Goal: Information Seeking & Learning: Learn about a topic

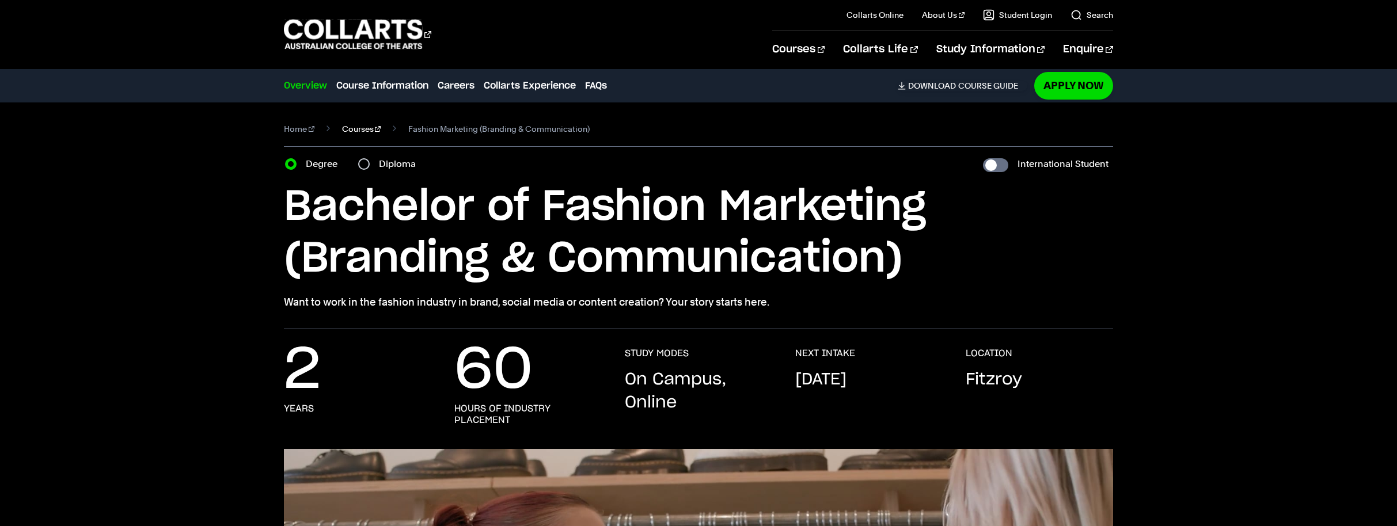
click at [344, 131] on link "Courses" at bounding box center [361, 129] width 39 height 16
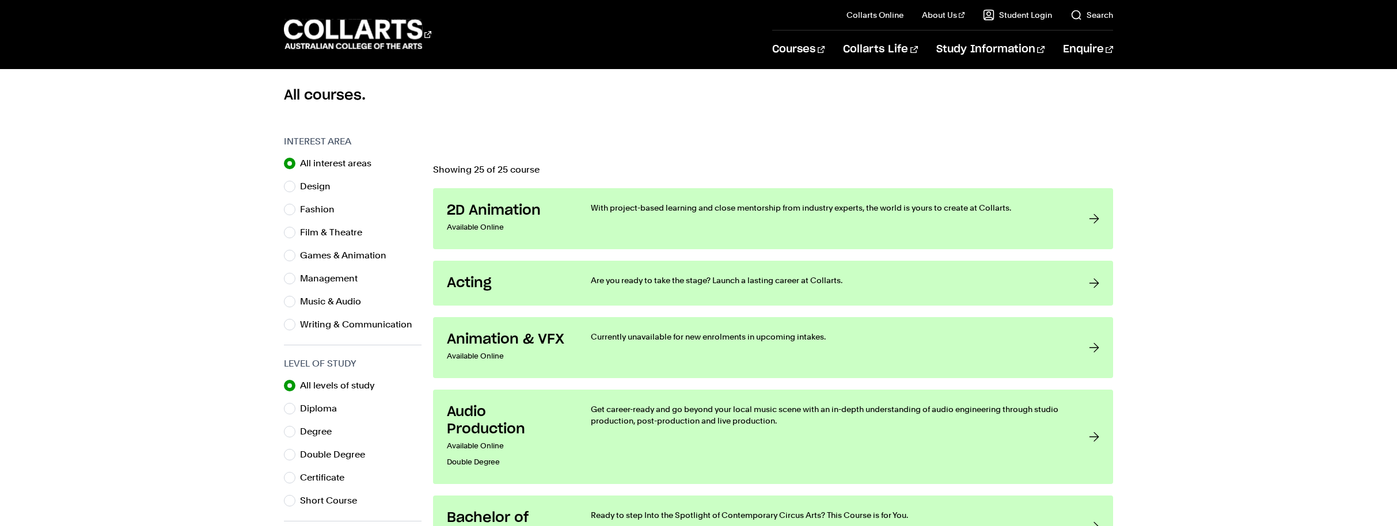
scroll to position [406, 0]
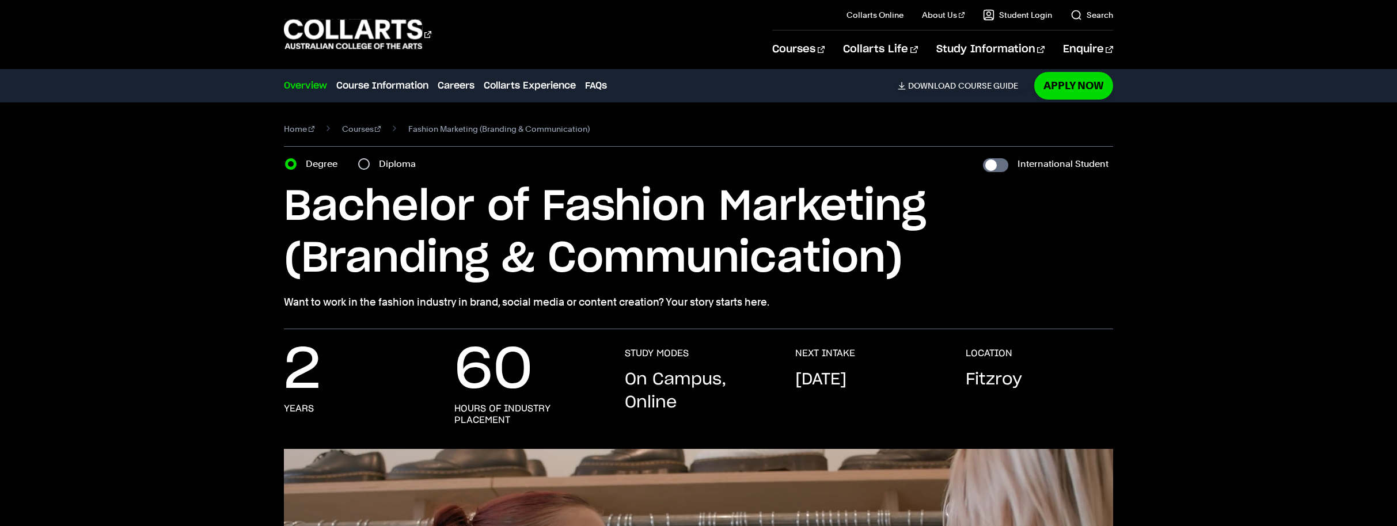
click at [383, 169] on label "Diploma" at bounding box center [401, 164] width 44 height 16
click at [370, 169] on input "Diploma" at bounding box center [364, 164] width 12 height 12
radio input "true"
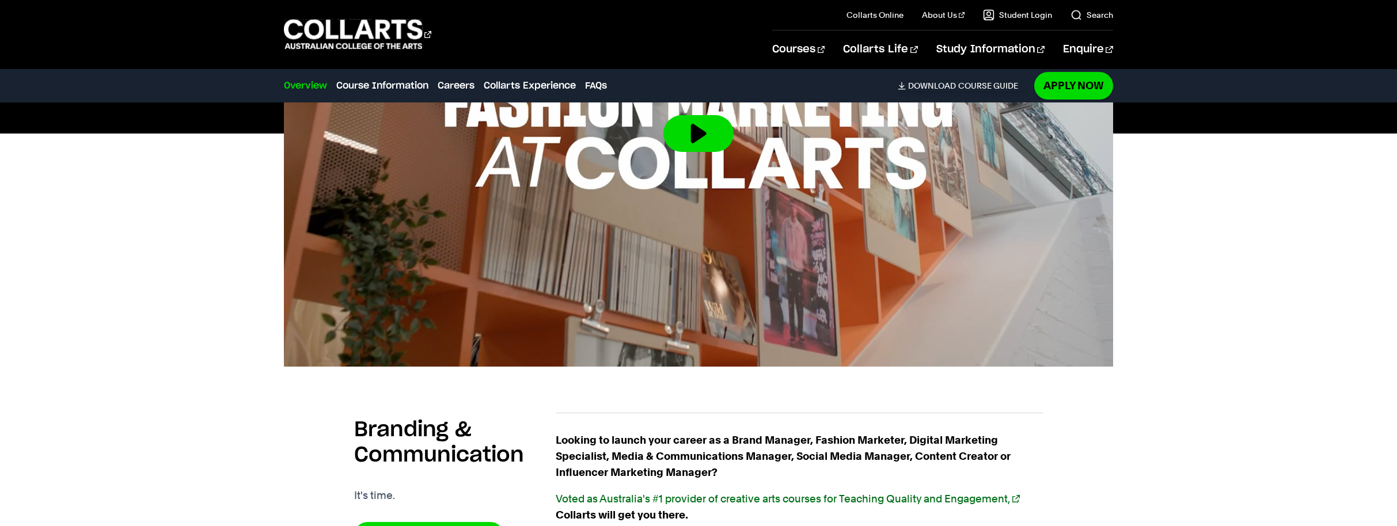
scroll to position [879, 0]
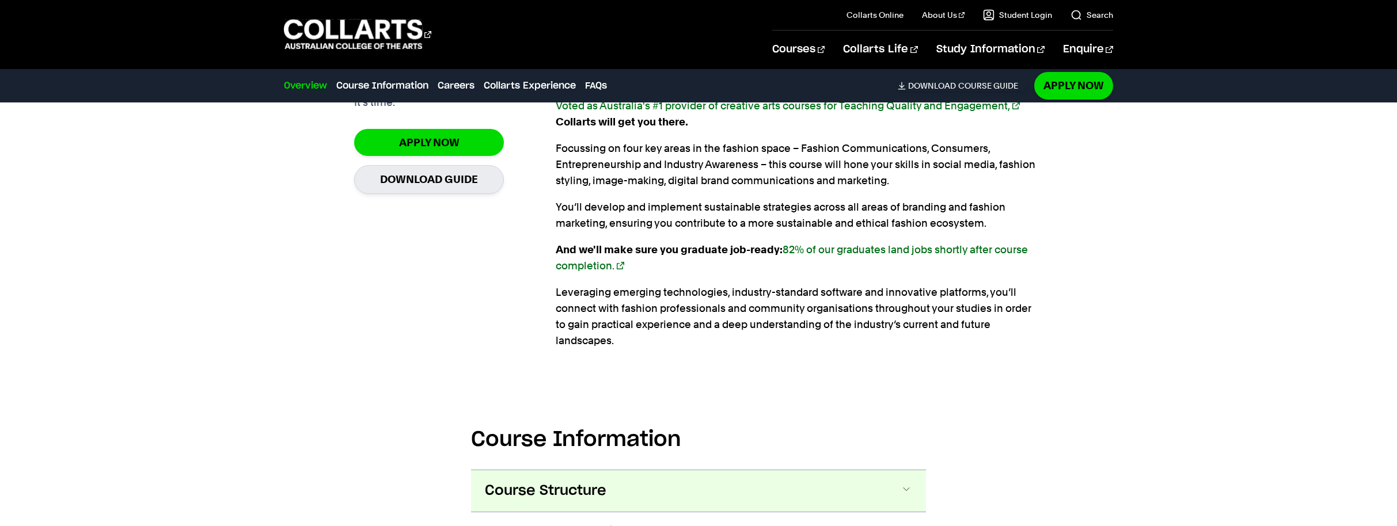
click at [0, 0] on button "Course Structure" at bounding box center [0, 0] width 0 height 0
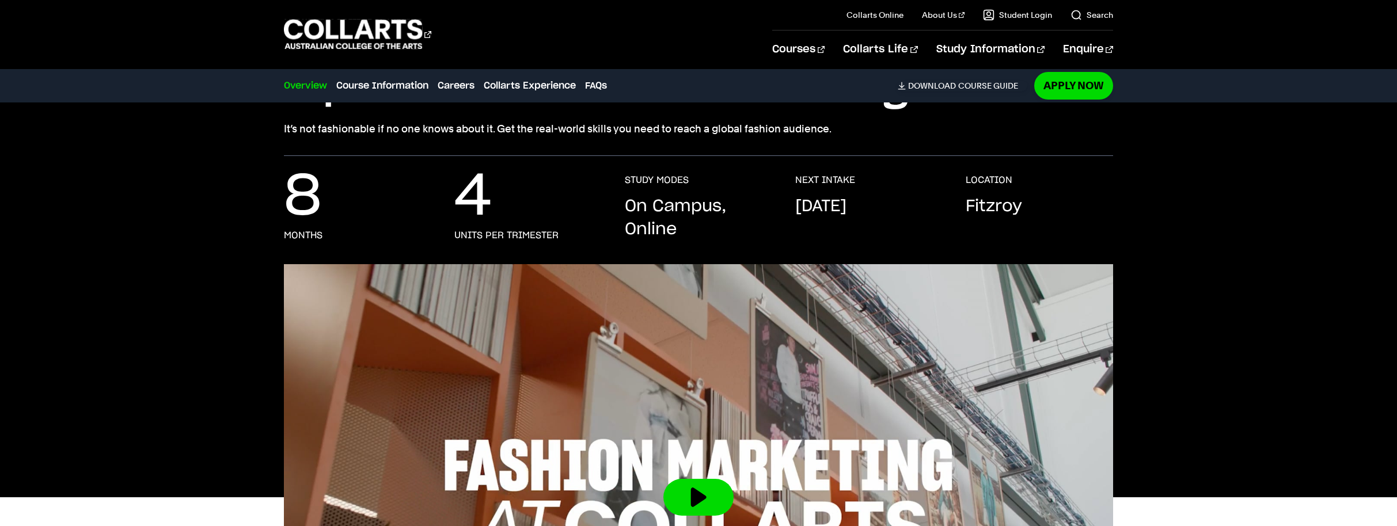
scroll to position [0, 0]
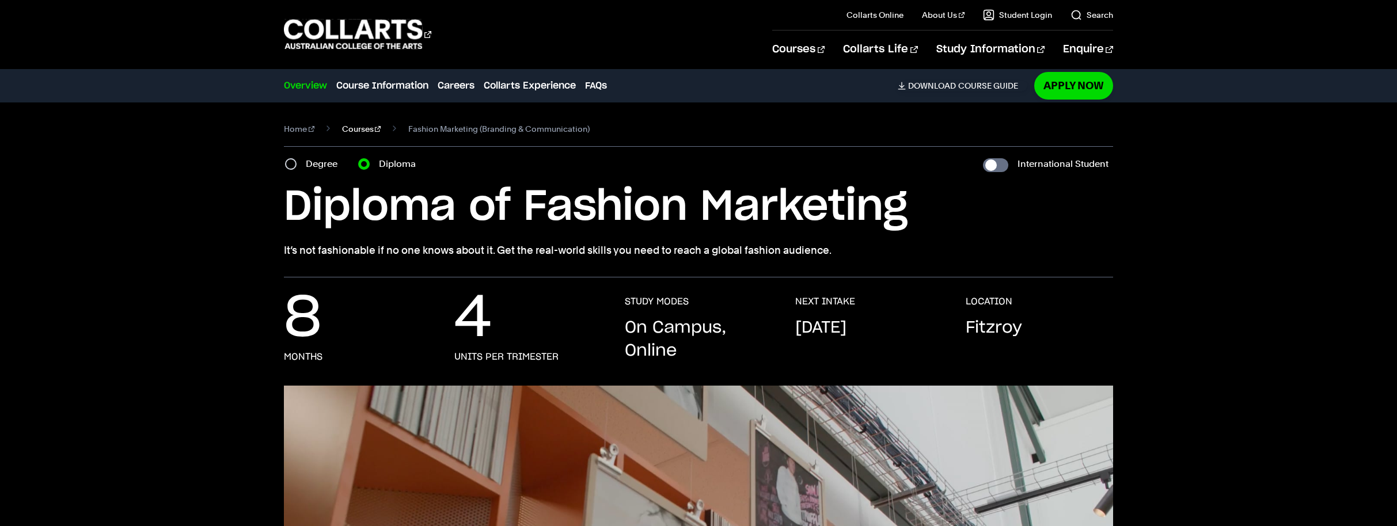
click at [342, 129] on link "Courses" at bounding box center [361, 129] width 39 height 16
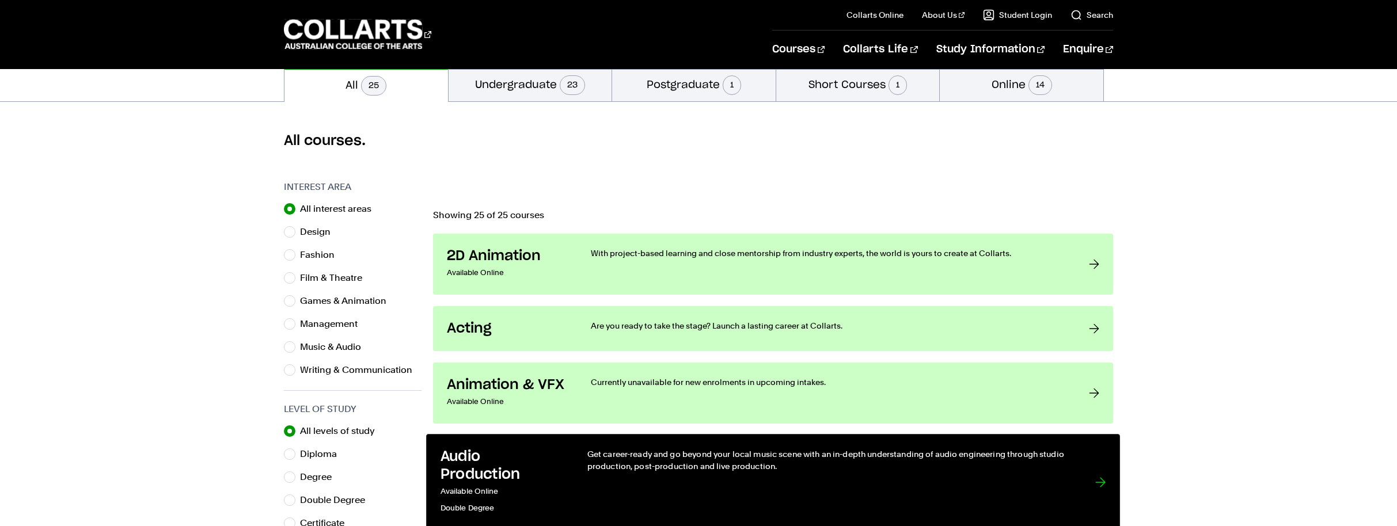
scroll to position [404, 0]
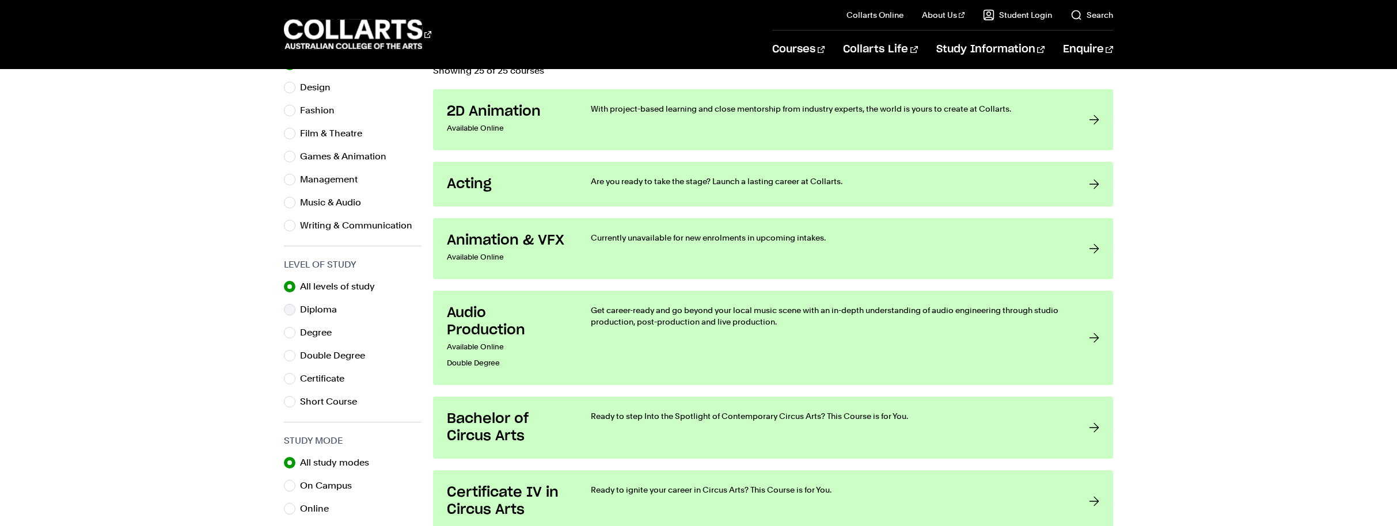
click at [321, 302] on label "Diploma" at bounding box center [323, 310] width 46 height 16
click at [295, 304] on input "Diploma" at bounding box center [290, 310] width 12 height 12
radio input "true"
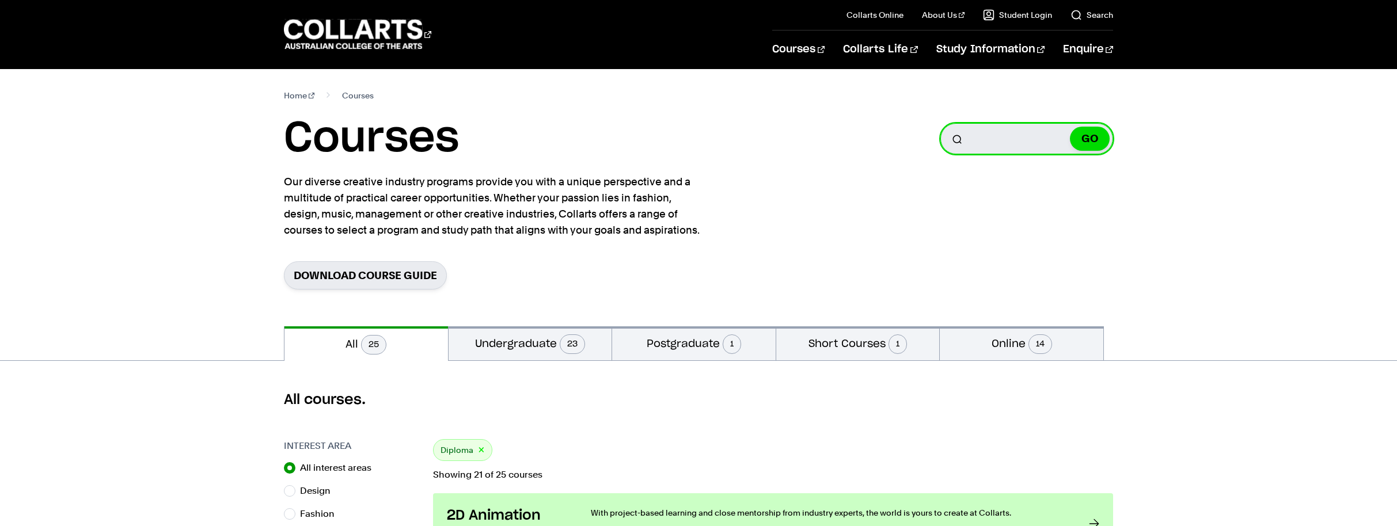
click at [1010, 135] on input "Search for a course" at bounding box center [1027, 138] width 173 height 31
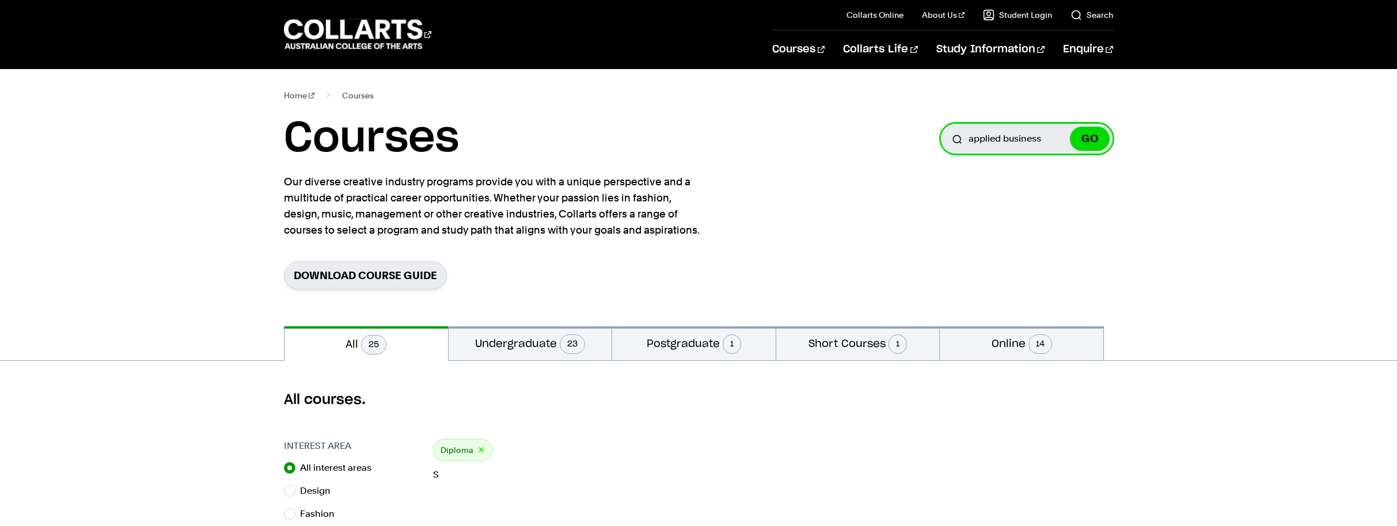
type input "applied business"
click at [1070, 127] on button "GO" at bounding box center [1090, 139] width 40 height 24
click at [1089, 142] on button "GO" at bounding box center [1090, 139] width 40 height 24
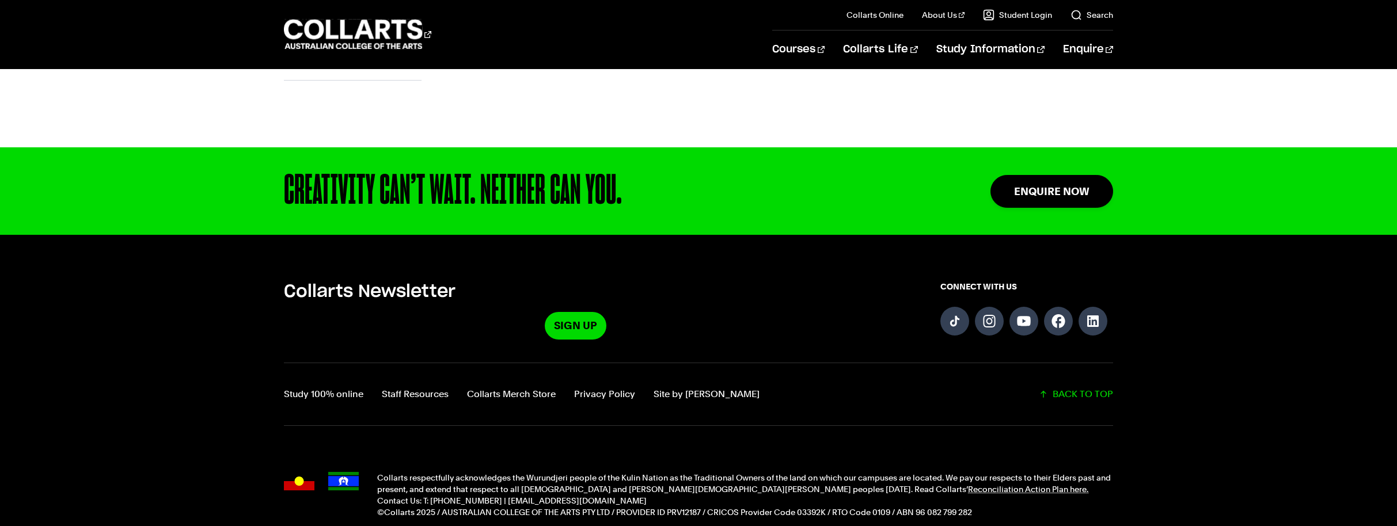
scroll to position [997, 0]
